Goal: Task Accomplishment & Management: Use online tool/utility

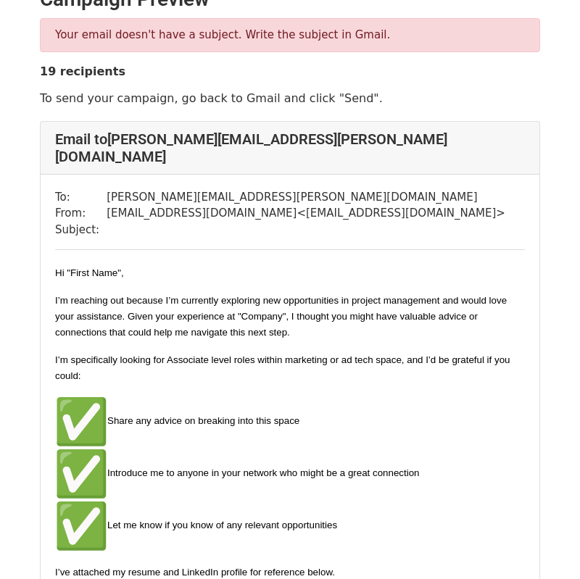
scroll to position [29, 0]
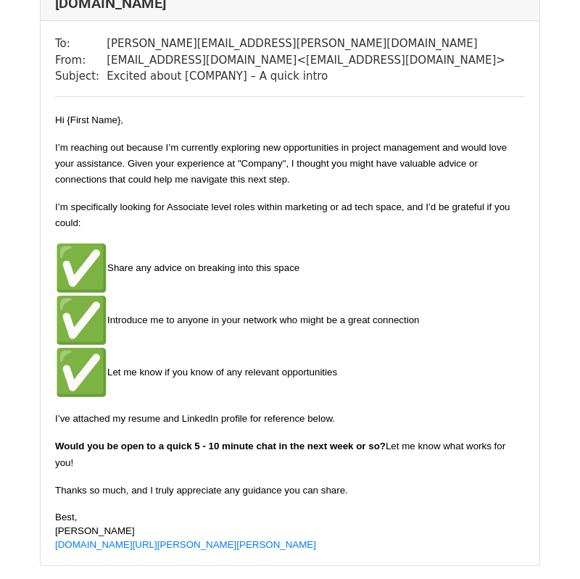
scroll to position [751, 0]
